Goal: Transaction & Acquisition: Purchase product/service

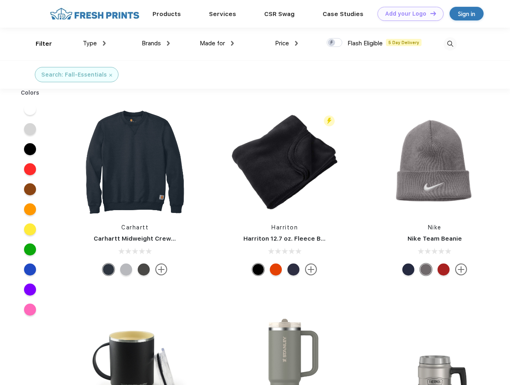
click at [408, 14] on link "Add your Logo Design Tool" at bounding box center [411, 14] width 66 height 14
click at [0, 0] on div "Design Tool" at bounding box center [0, 0] width 0 height 0
click at [430, 13] on link "Add your Logo Design Tool" at bounding box center [411, 14] width 66 height 14
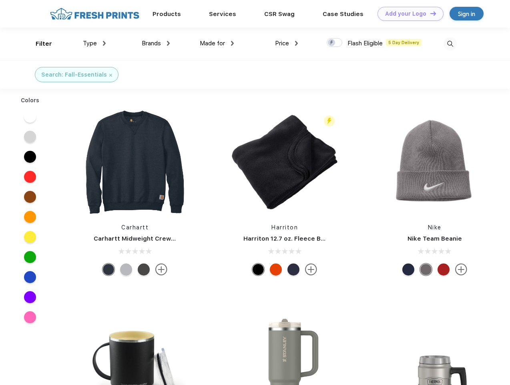
click at [38, 44] on div "Filter" at bounding box center [44, 43] width 16 height 9
click at [95, 43] on span "Type" at bounding box center [90, 43] width 14 height 7
click at [156, 43] on span "Brands" at bounding box center [151, 43] width 19 height 7
click at [217, 43] on span "Made for" at bounding box center [212, 43] width 25 height 7
click at [287, 43] on span "Price" at bounding box center [282, 43] width 14 height 7
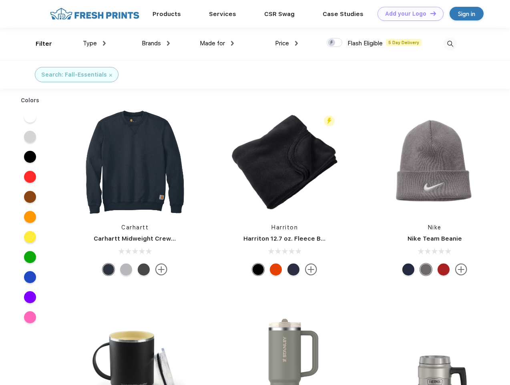
click at [335, 43] on div at bounding box center [335, 42] width 16 height 9
click at [332, 43] on input "checkbox" at bounding box center [329, 40] width 5 height 5
click at [450, 44] on img at bounding box center [450, 43] width 13 height 13
